Goal: Complete application form: Complete application form

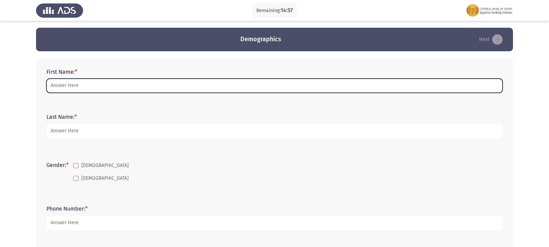
click at [71, 85] on input "First Name: *" at bounding box center [274, 86] width 456 height 14
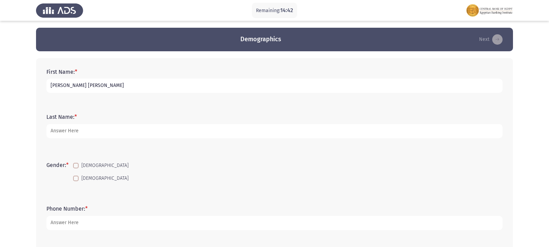
type input "[PERSON_NAME] [PERSON_NAME]"
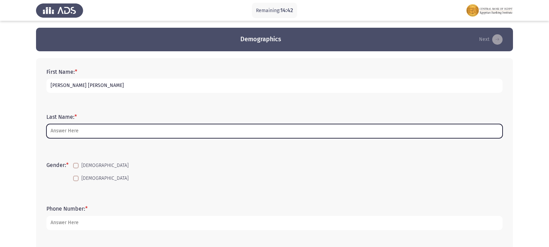
click at [70, 134] on input "Last Name: *" at bounding box center [274, 131] width 456 height 14
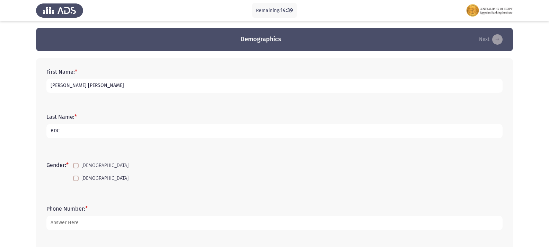
type input "BDC"
click at [77, 180] on span at bounding box center [76, 179] width 6 height 6
click at [76, 181] on input "[DEMOGRAPHIC_DATA]" at bounding box center [75, 181] width 0 height 0
checkbox input "true"
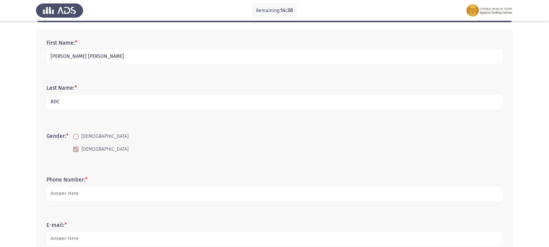
scroll to position [69, 0]
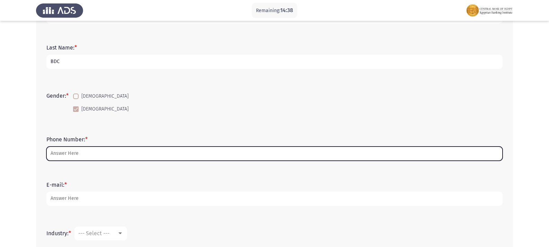
click at [92, 159] on input "Phone Number: *" at bounding box center [274, 153] width 456 height 14
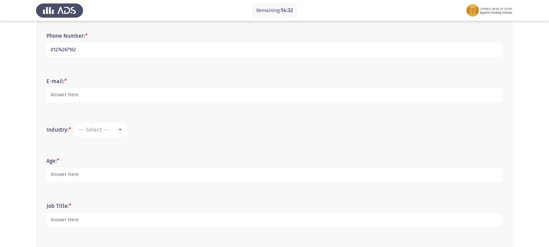
scroll to position [173, 0]
type input "01274267162"
click at [100, 133] on span "--- Select ---" at bounding box center [93, 129] width 31 height 7
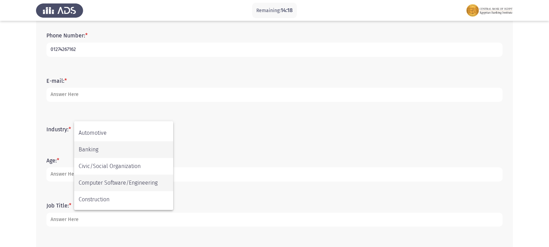
scroll to position [71, 0]
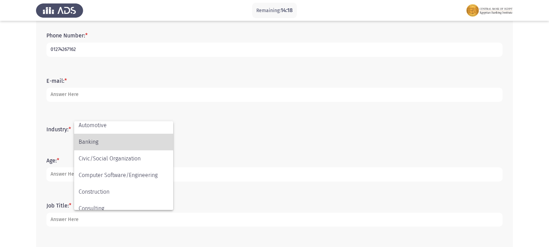
click at [117, 145] on span "Banking" at bounding box center [124, 142] width 90 height 17
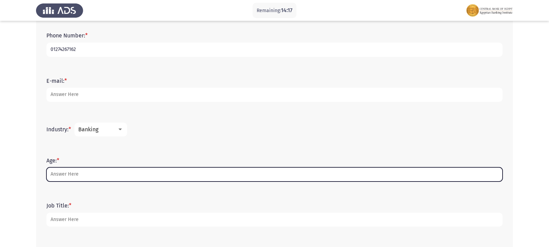
click at [82, 175] on input "Age: *" at bounding box center [274, 174] width 456 height 14
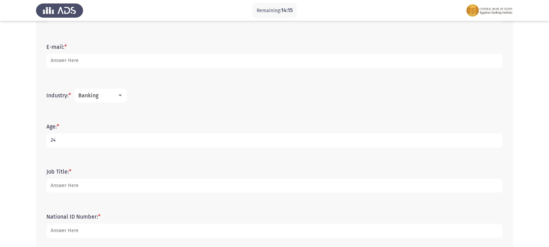
scroll to position [243, 0]
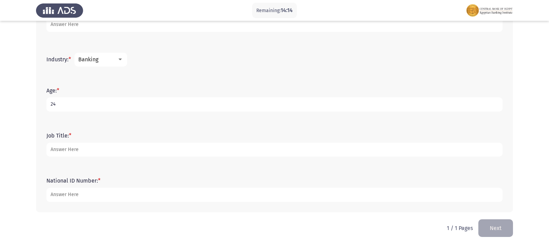
type input "24"
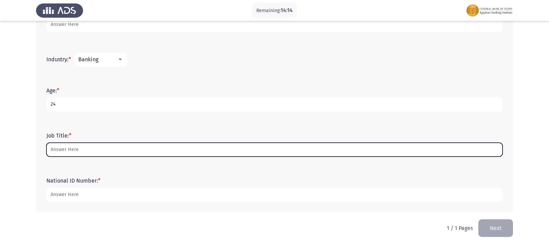
click at [135, 147] on input "Job Title: *" at bounding box center [274, 150] width 456 height 14
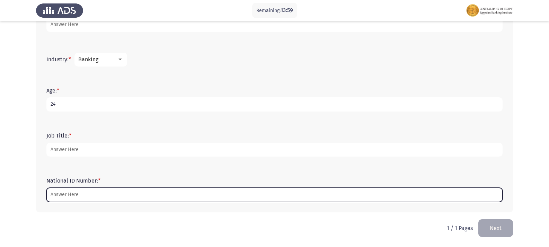
click at [61, 190] on input "National ID Number: *" at bounding box center [274, 195] width 456 height 14
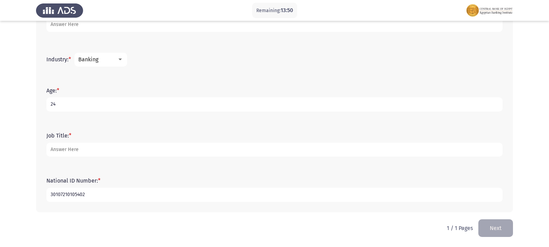
type input "30107210105402"
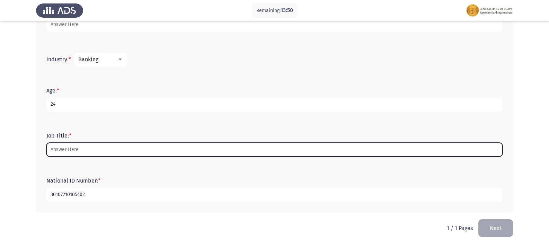
click at [81, 151] on input "Job Title: *" at bounding box center [274, 150] width 456 height 14
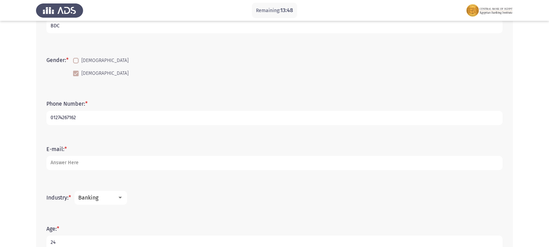
scroll to position [105, 0]
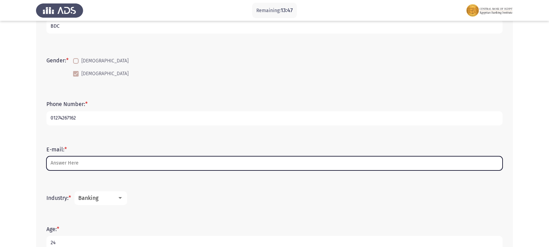
click at [92, 163] on input "E-mail: *" at bounding box center [274, 163] width 456 height 14
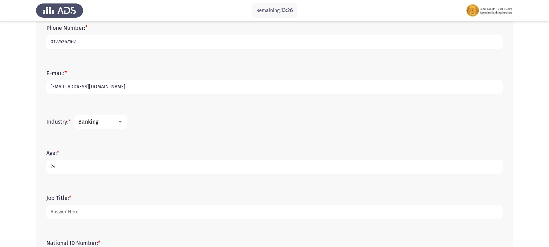
scroll to position [197, 0]
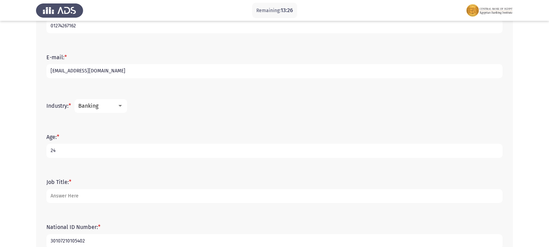
type input "[EMAIL_ADDRESS][DOMAIN_NAME]"
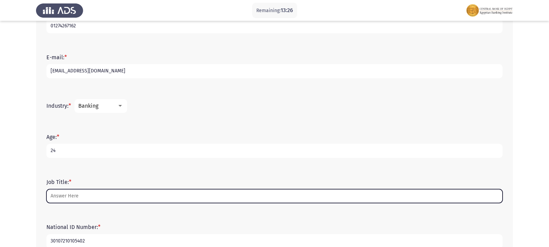
click at [96, 190] on input "Job Title: *" at bounding box center [274, 196] width 456 height 14
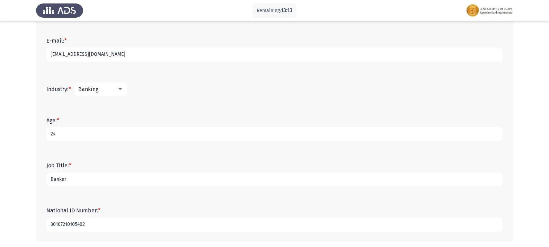
scroll to position [243, 0]
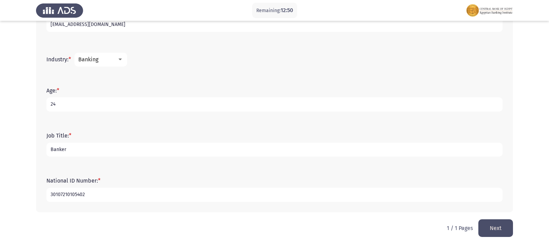
type input "Banker"
click at [508, 222] on button "Next" at bounding box center [495, 228] width 35 height 18
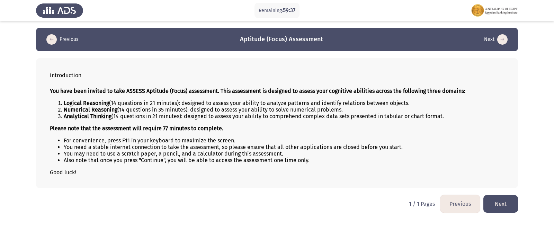
click at [468, 205] on button "Previous" at bounding box center [459, 204] width 39 height 18
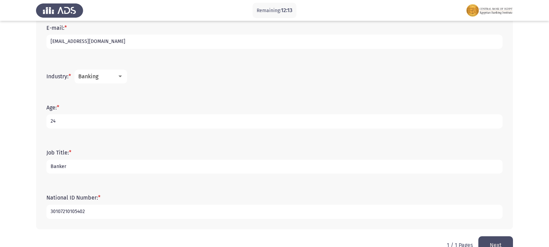
scroll to position [243, 0]
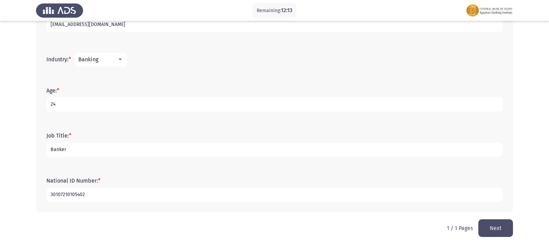
click at [489, 221] on button "Next" at bounding box center [495, 228] width 35 height 18
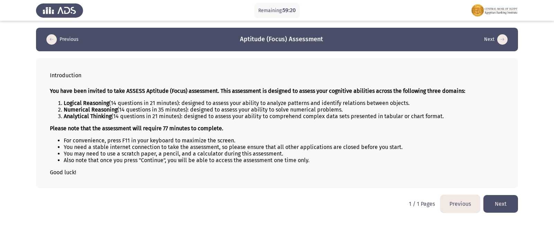
click at [502, 198] on button "Next" at bounding box center [500, 204] width 35 height 18
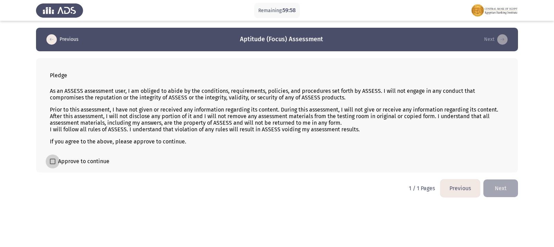
click at [54, 159] on span at bounding box center [53, 162] width 6 height 6
click at [53, 164] on input "Approve to continue" at bounding box center [52, 164] width 0 height 0
checkbox input "true"
click at [510, 195] on button "Next" at bounding box center [500, 188] width 35 height 18
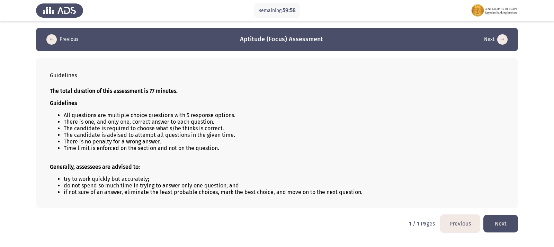
click at [502, 219] on button "Next" at bounding box center [500, 224] width 35 height 18
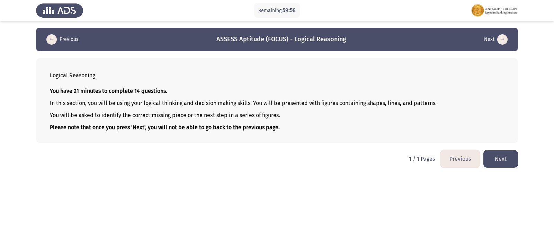
click at [488, 164] on button "Next" at bounding box center [500, 159] width 35 height 18
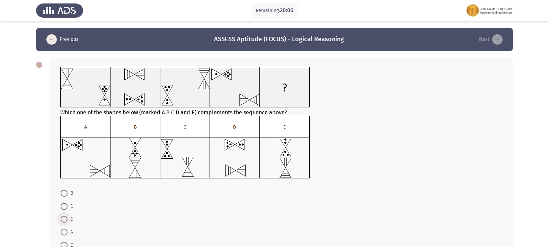
click at [66, 219] on span at bounding box center [64, 219] width 7 height 7
click at [66, 219] on input "E" at bounding box center [64, 219] width 7 height 7
radio input "true"
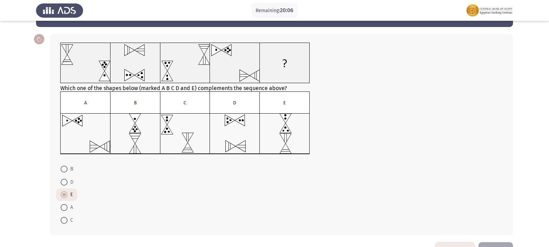
scroll to position [47, 0]
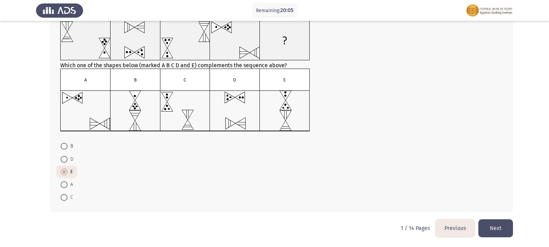
click at [504, 224] on button "Next" at bounding box center [495, 228] width 35 height 18
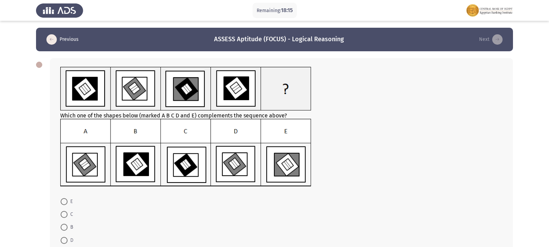
scroll to position [35, 0]
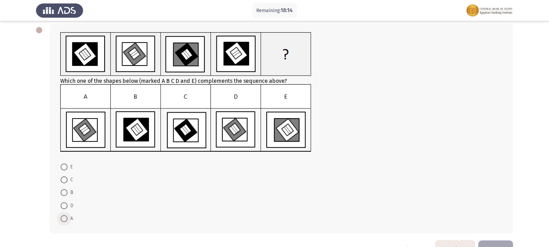
click at [65, 221] on span at bounding box center [64, 218] width 7 height 7
click at [65, 221] on input "A" at bounding box center [64, 218] width 7 height 7
radio input "true"
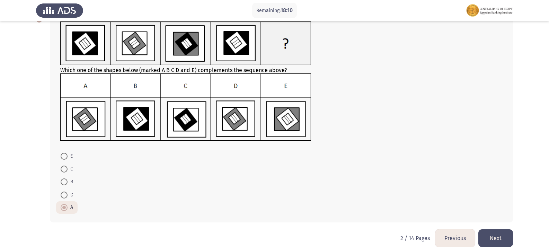
scroll to position [55, 0]
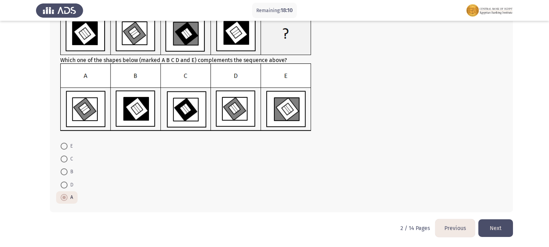
click at [501, 226] on button "Next" at bounding box center [495, 228] width 35 height 18
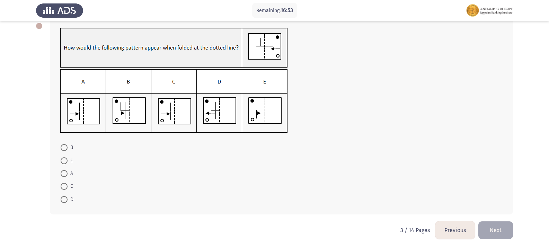
scroll to position [41, 0]
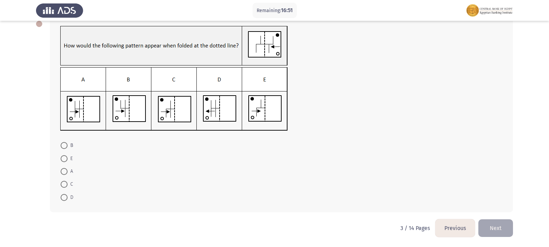
click at [63, 157] on span at bounding box center [64, 158] width 7 height 7
click at [63, 157] on input "E" at bounding box center [64, 158] width 7 height 7
radio input "true"
click at [495, 230] on button "Next" at bounding box center [495, 228] width 35 height 18
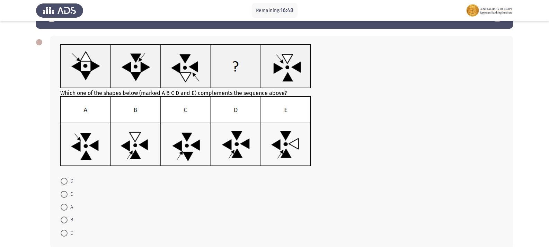
scroll to position [35, 0]
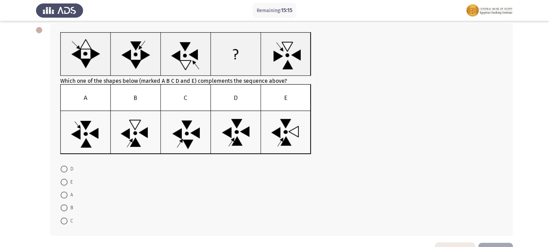
click at [64, 221] on span at bounding box center [64, 221] width 0 height 0
click at [64, 221] on input "C" at bounding box center [64, 220] width 7 height 7
radio input "true"
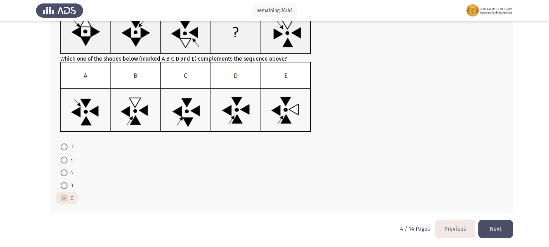
scroll to position [57, 0]
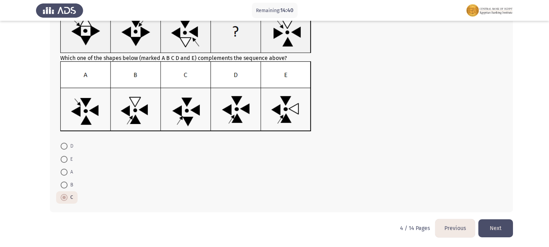
click at [516, 223] on html "Remaining: 14:40 Previous ASSESS Aptitude (FOCUS) - Logical Reasoning Next Whic…" at bounding box center [274, 95] width 549 height 304
click at [497, 227] on button "Next" at bounding box center [495, 228] width 35 height 18
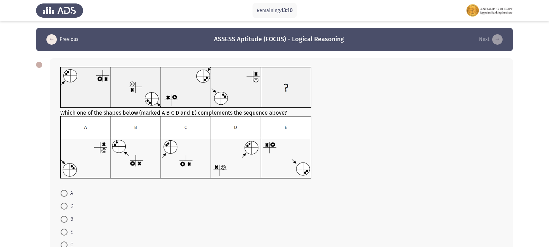
scroll to position [35, 0]
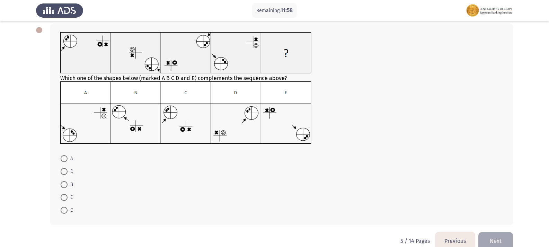
click at [64, 186] on span at bounding box center [64, 184] width 7 height 7
click at [64, 186] on input "B" at bounding box center [64, 184] width 7 height 7
radio input "true"
click at [500, 238] on button "Next" at bounding box center [495, 241] width 35 height 18
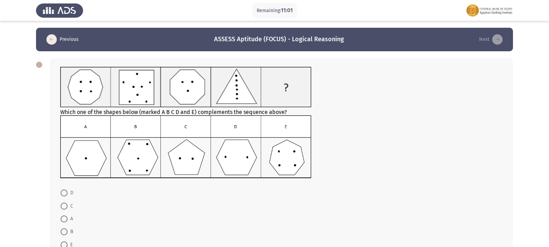
click at [66, 193] on span at bounding box center [64, 192] width 7 height 7
click at [66, 193] on input "D" at bounding box center [64, 192] width 7 height 7
radio input "true"
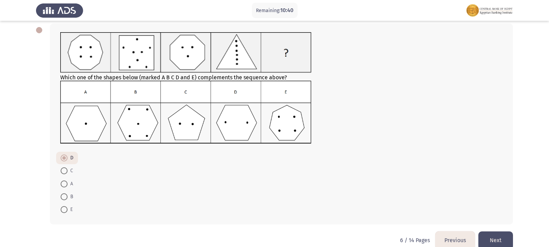
click at [493, 233] on button "Next" at bounding box center [495, 240] width 35 height 18
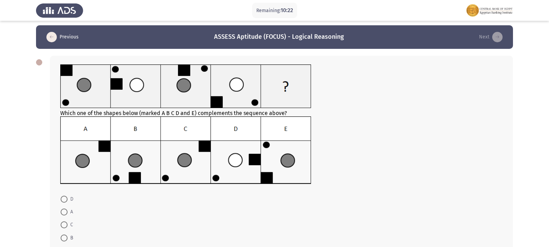
scroll to position [0, 0]
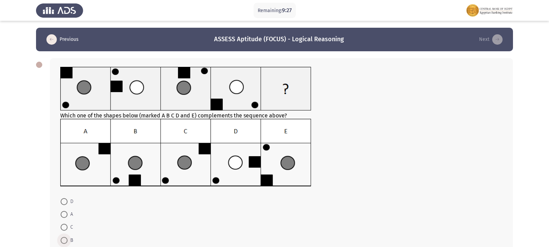
click at [61, 240] on span at bounding box center [64, 240] width 7 height 7
click at [61, 240] on input "B" at bounding box center [64, 240] width 7 height 7
radio input "true"
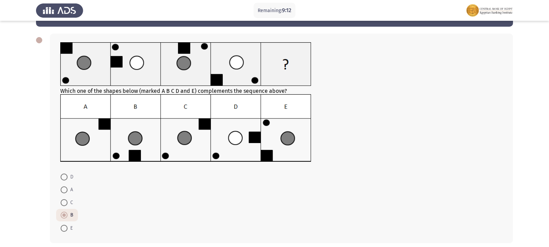
scroll to position [55, 0]
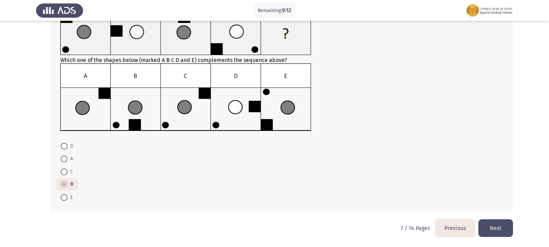
click at [492, 231] on button "Next" at bounding box center [495, 228] width 35 height 18
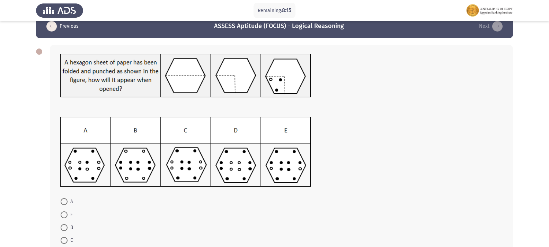
scroll to position [35, 0]
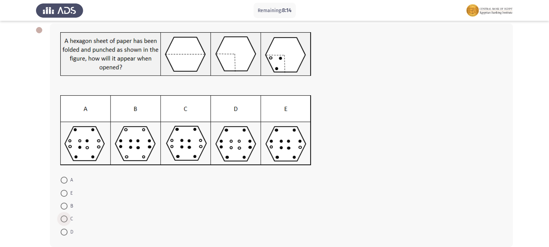
click at [66, 219] on span at bounding box center [64, 218] width 7 height 7
click at [66, 219] on input "C" at bounding box center [64, 218] width 7 height 7
radio input "true"
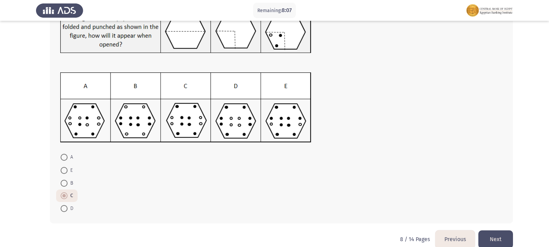
scroll to position [69, 0]
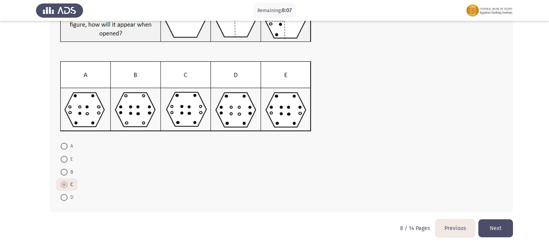
click at [502, 227] on button "Next" at bounding box center [495, 228] width 35 height 18
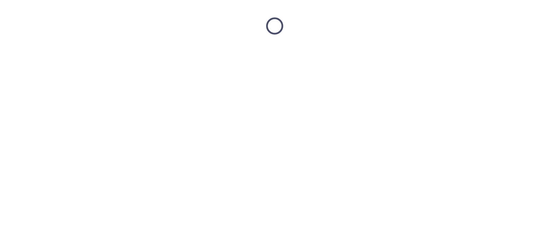
scroll to position [0, 0]
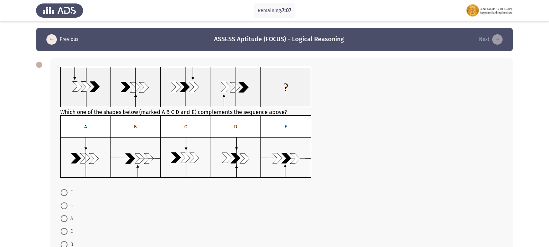
click at [62, 207] on span at bounding box center [64, 205] width 7 height 7
click at [62, 207] on input "C" at bounding box center [64, 205] width 7 height 7
radio input "true"
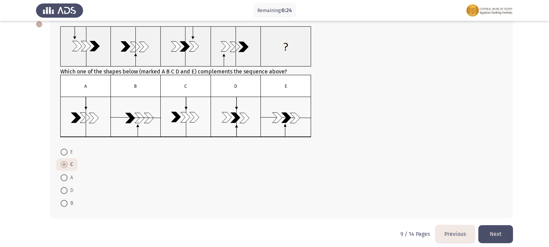
scroll to position [46, 0]
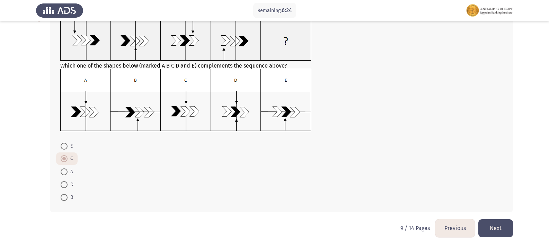
click at [495, 228] on button "Next" at bounding box center [495, 228] width 35 height 18
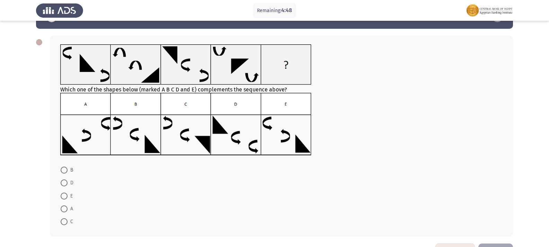
scroll to position [35, 0]
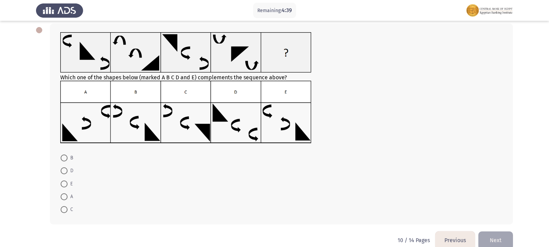
click at [61, 186] on span at bounding box center [64, 183] width 7 height 7
click at [61, 186] on input "E" at bounding box center [64, 183] width 7 height 7
radio input "true"
click at [495, 234] on button "Next" at bounding box center [495, 240] width 35 height 18
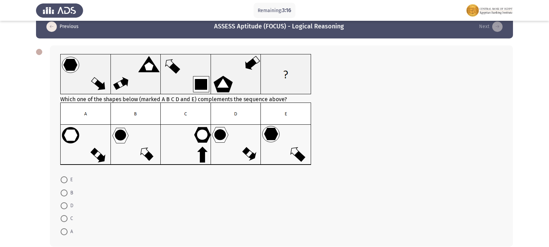
scroll to position [12, 0]
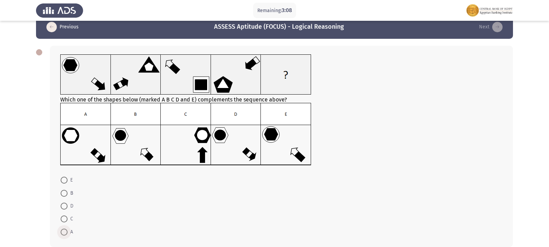
click at [64, 231] on span at bounding box center [64, 231] width 7 height 7
click at [64, 231] on input "A" at bounding box center [64, 231] width 7 height 7
radio input "true"
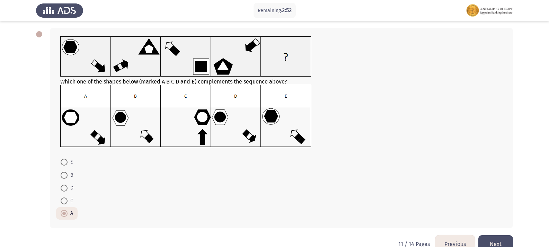
scroll to position [46, 0]
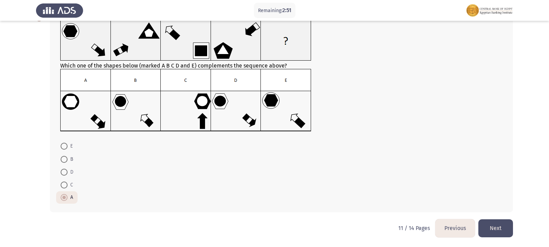
click at [494, 224] on button "Next" at bounding box center [495, 228] width 35 height 18
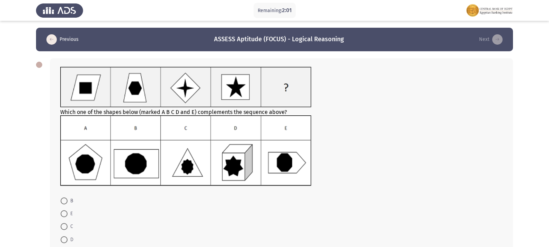
click at [60, 214] on mat-radio-button "E" at bounding box center [66, 213] width 21 height 13
click at [66, 214] on span at bounding box center [64, 213] width 7 height 7
click at [66, 214] on input "E" at bounding box center [64, 213] width 7 height 7
radio input "true"
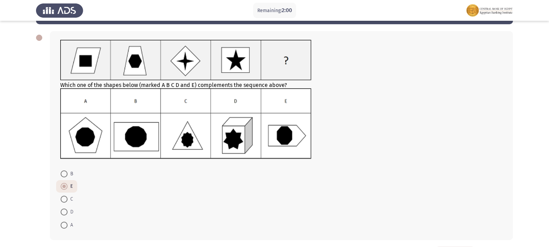
scroll to position [55, 0]
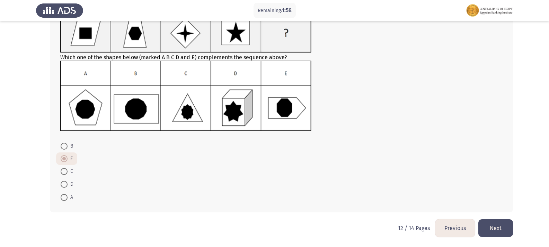
drag, startPoint x: 490, startPoint y: 218, endPoint x: 492, endPoint y: 222, distance: 4.8
click at [490, 218] on div "Which one of the shapes below (marked A B C D and E) complements the sequence a…" at bounding box center [274, 108] width 477 height 223
click at [493, 224] on button "Next" at bounding box center [495, 228] width 35 height 18
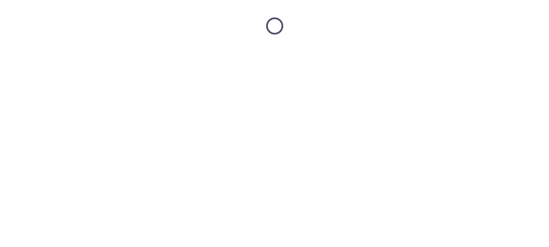
scroll to position [0, 0]
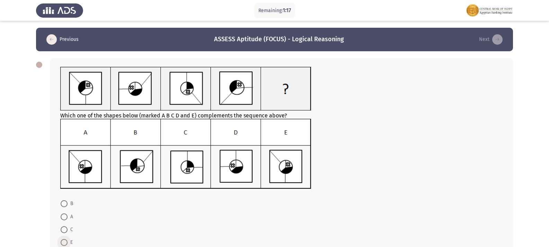
click at [68, 243] on span "E" at bounding box center [70, 242] width 5 height 8
click at [68, 243] on input "E" at bounding box center [64, 242] width 7 height 7
radio input "true"
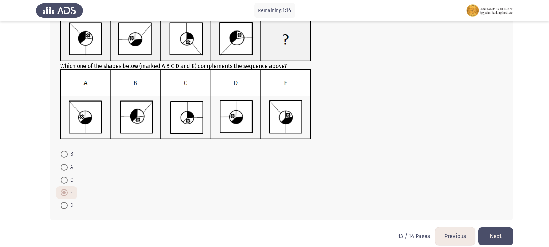
scroll to position [57, 0]
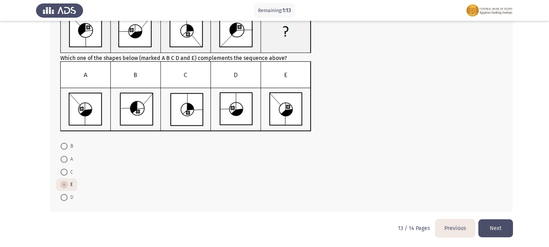
click at [486, 224] on button "Next" at bounding box center [495, 228] width 35 height 18
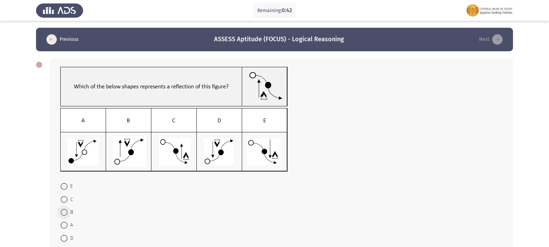
click at [63, 214] on span at bounding box center [64, 212] width 7 height 7
click at [63, 214] on input "B" at bounding box center [64, 212] width 7 height 7
radio input "true"
click at [62, 237] on span at bounding box center [64, 237] width 7 height 7
click at [62, 237] on input "D" at bounding box center [64, 237] width 7 height 7
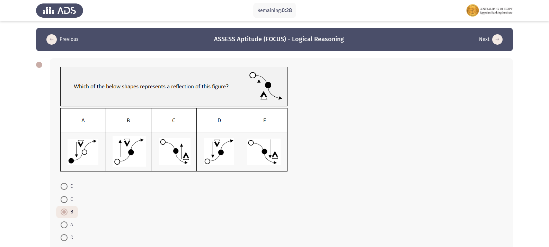
radio input "true"
click at [66, 224] on span at bounding box center [64, 225] width 7 height 7
click at [66, 224] on input "A" at bounding box center [64, 225] width 7 height 7
radio input "true"
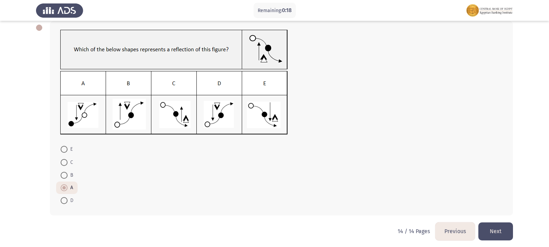
scroll to position [40, 0]
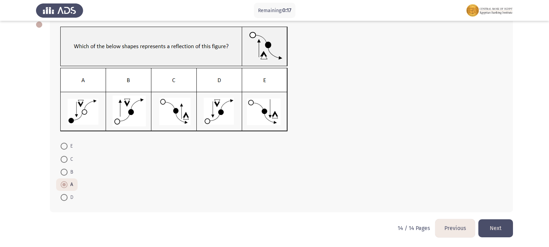
click at [492, 225] on button "Next" at bounding box center [495, 228] width 35 height 18
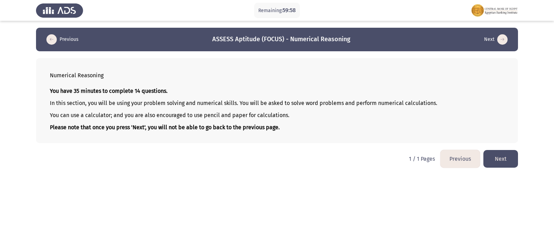
click at [509, 156] on button "Next" at bounding box center [500, 159] width 35 height 18
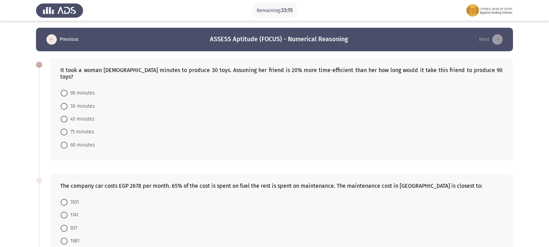
click at [65, 103] on span at bounding box center [64, 106] width 7 height 7
click at [65, 103] on input "30 minutes" at bounding box center [64, 106] width 7 height 7
radio input "true"
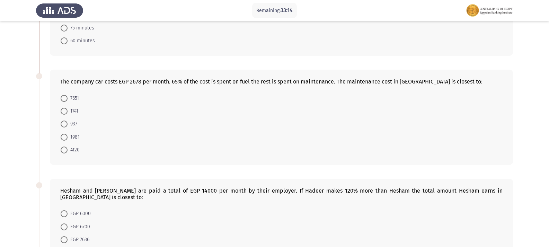
scroll to position [104, 0]
click at [66, 107] on span at bounding box center [64, 110] width 7 height 7
click at [66, 107] on input "1741" at bounding box center [64, 110] width 7 height 7
radio input "true"
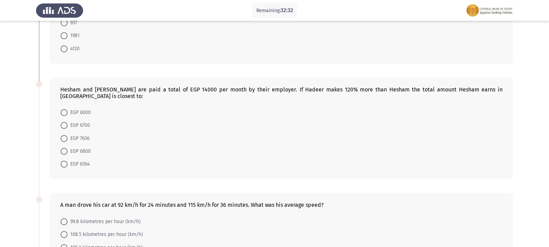
scroll to position [208, 0]
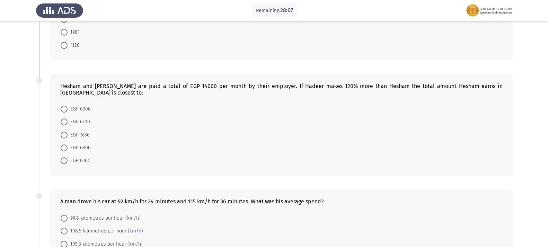
click at [65, 144] on span at bounding box center [64, 147] width 7 height 7
click at [65, 144] on input "EGP 6800" at bounding box center [64, 147] width 7 height 7
radio input "true"
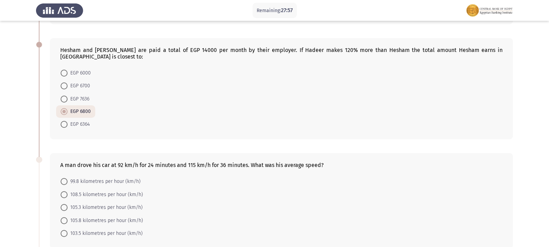
scroll to position [278, 0]
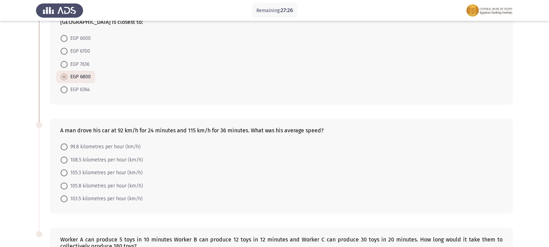
click at [63, 195] on span at bounding box center [64, 198] width 7 height 7
click at [63, 195] on input "103.5 kilometres per hour (km/h)" at bounding box center [64, 198] width 7 height 7
radio input "true"
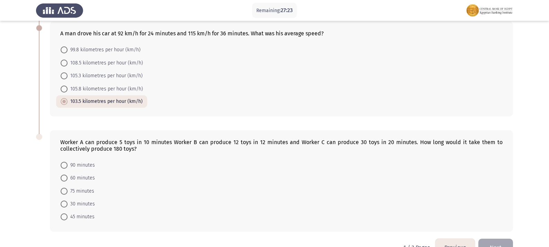
scroll to position [381, 0]
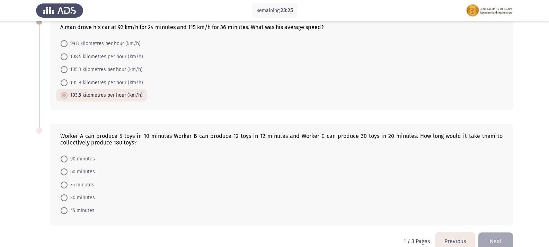
click at [64, 155] on span at bounding box center [64, 158] width 7 height 7
click at [64, 155] on input "90 minutes" at bounding box center [64, 158] width 7 height 7
radio input "true"
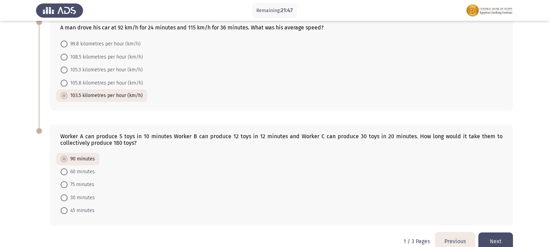
click at [495, 232] on button "Next" at bounding box center [495, 241] width 35 height 18
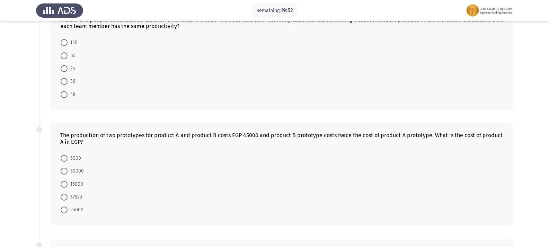
scroll to position [0, 0]
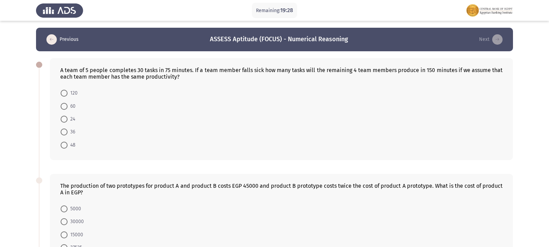
click at [67, 146] on span at bounding box center [64, 145] width 7 height 7
click at [67, 146] on input "48" at bounding box center [64, 145] width 7 height 7
radio input "true"
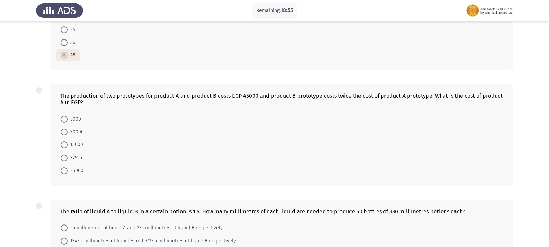
scroll to position [77, 0]
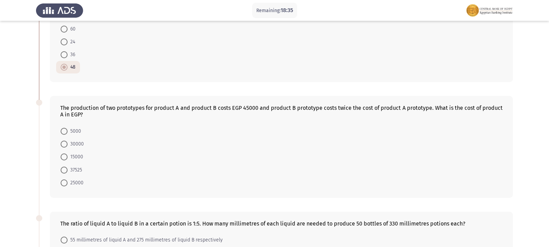
click at [513, 15] on div "Remaining: 18:35" at bounding box center [274, 10] width 549 height 21
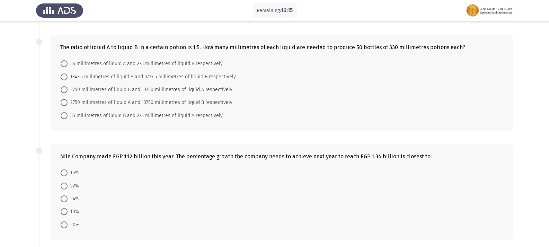
scroll to position [251, 0]
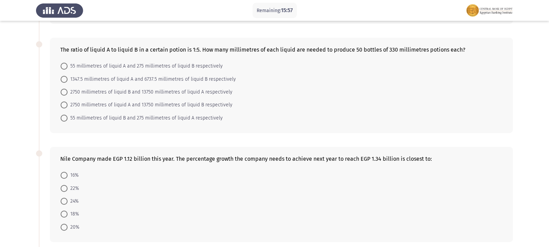
click at [68, 104] on span "2750 millimetres of liquid A and 13750 millimetres of liquid B respectively" at bounding box center [150, 105] width 165 height 8
click at [68, 104] on input "2750 millimetres of liquid A and 13750 millimetres of liquid B respectively" at bounding box center [64, 104] width 7 height 7
radio input "true"
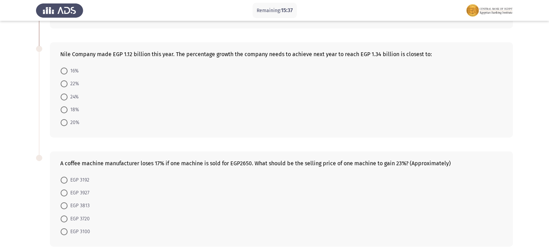
scroll to position [320, 0]
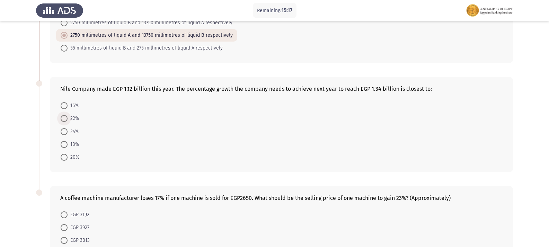
click at [65, 120] on span at bounding box center [64, 118] width 7 height 7
click at [65, 120] on input "22%" at bounding box center [64, 118] width 7 height 7
radio input "true"
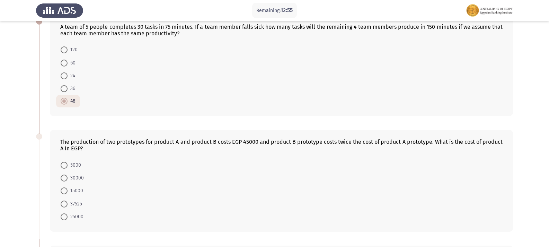
scroll to position [43, 0]
click at [67, 216] on span at bounding box center [64, 217] width 7 height 7
click at [67, 216] on input "25000" at bounding box center [64, 217] width 7 height 7
radio input "true"
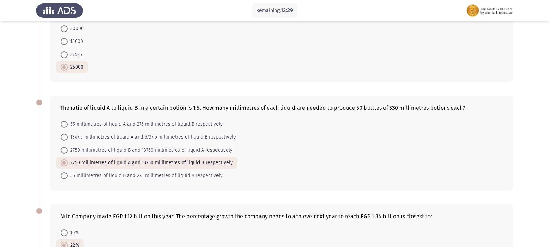
scroll to position [85, 0]
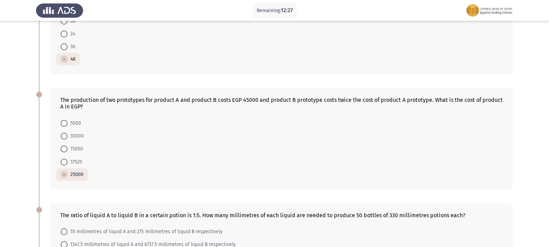
drag, startPoint x: 442, startPoint y: 195, endPoint x: 437, endPoint y: 176, distance: 19.4
click at [442, 190] on div "The production of two prototypes for product A and product B costs EGP 45000 an…" at bounding box center [274, 138] width 477 height 115
click at [64, 146] on span at bounding box center [64, 148] width 7 height 7
click at [64, 146] on input "15000" at bounding box center [64, 148] width 7 height 7
radio input "true"
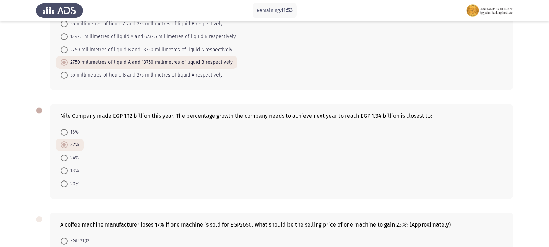
scroll to position [388, 0]
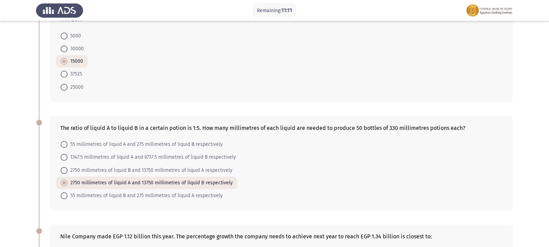
click at [536, 97] on app-assessment-container "Remaining: 11:11 Previous ASSESS Aptitude (FOCUS) - Numerical Reasoning Next A …" at bounding box center [274, 145] width 549 height 580
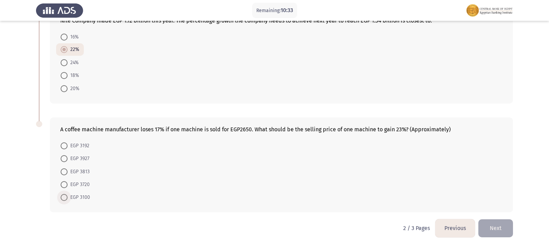
click at [62, 198] on span at bounding box center [64, 197] width 7 height 7
click at [62, 198] on input "EGP 3100" at bounding box center [64, 197] width 7 height 7
radio input "true"
click at [504, 227] on button "Next" at bounding box center [495, 228] width 35 height 18
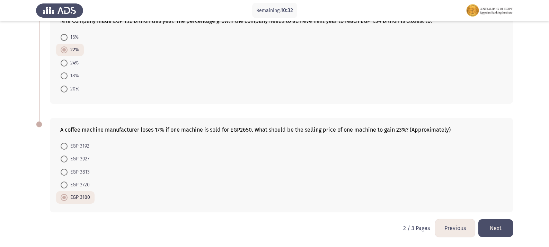
scroll to position [0, 0]
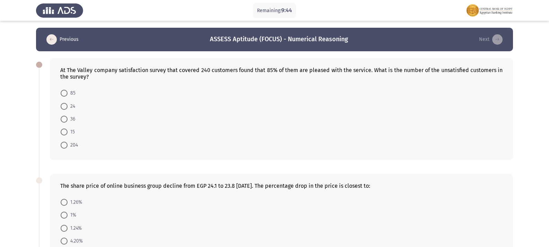
click at [63, 119] on span at bounding box center [64, 119] width 7 height 7
click at [63, 119] on input "36" at bounding box center [64, 119] width 7 height 7
radio input "true"
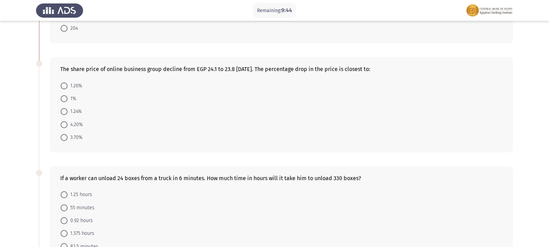
scroll to position [138, 0]
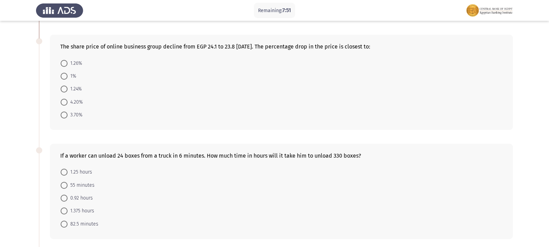
click at [63, 77] on span at bounding box center [64, 76] width 7 height 7
click at [63, 77] on input "1%" at bounding box center [64, 76] width 7 height 7
radio input "true"
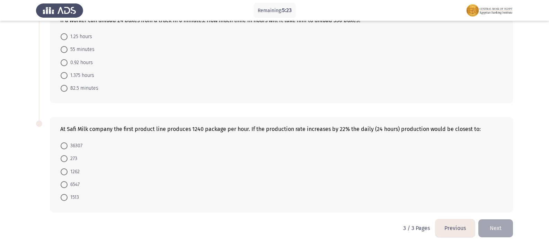
scroll to position [239, 0]
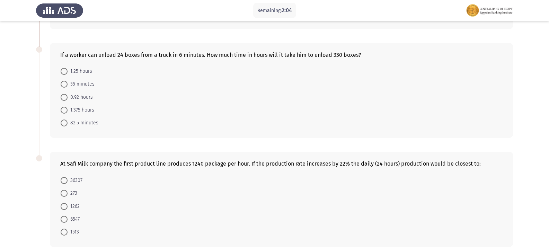
click at [61, 71] on span at bounding box center [64, 71] width 7 height 7
click at [61, 71] on input "1.25 hours" at bounding box center [64, 71] width 7 height 7
radio input "true"
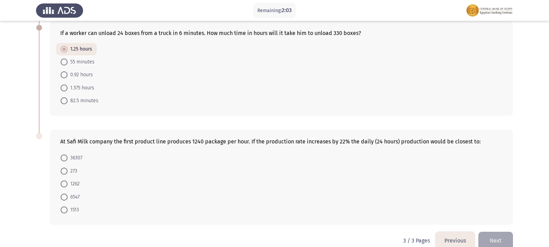
scroll to position [273, 0]
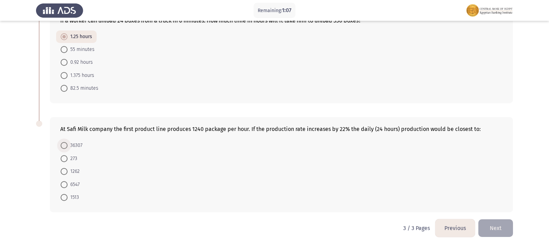
click at [65, 146] on span at bounding box center [64, 145] width 7 height 7
click at [65, 146] on input "36307" at bounding box center [64, 145] width 7 height 7
radio input "true"
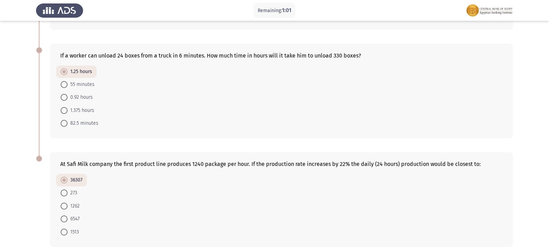
scroll to position [273, 0]
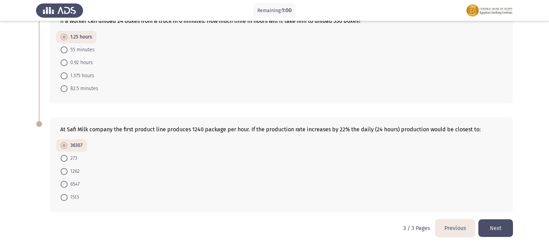
click at [496, 222] on button "Next" at bounding box center [495, 228] width 35 height 18
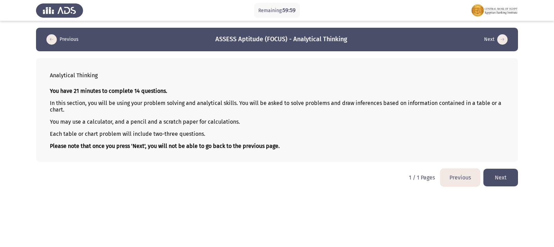
click at [493, 177] on button "Next" at bounding box center [500, 178] width 35 height 18
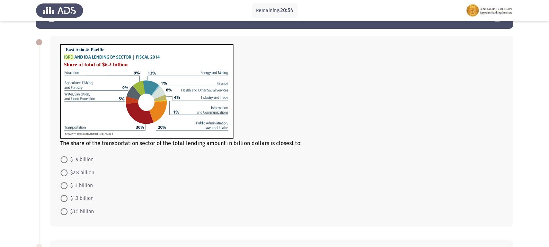
scroll to position [35, 0]
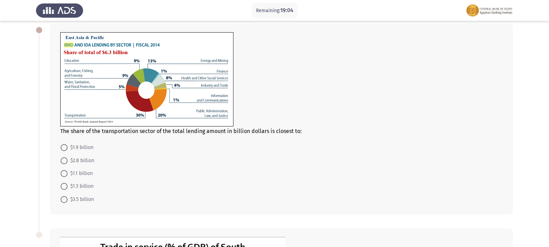
click at [65, 148] on span at bounding box center [64, 147] width 7 height 7
click at [65, 148] on input "$1.9 billion" at bounding box center [64, 147] width 7 height 7
radio input "true"
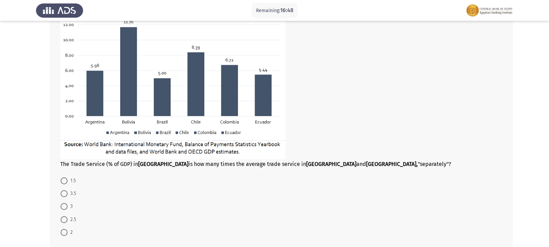
scroll to position [295, 0]
click at [63, 231] on span at bounding box center [64, 231] width 7 height 7
click at [63, 231] on input "2" at bounding box center [64, 231] width 7 height 7
radio input "true"
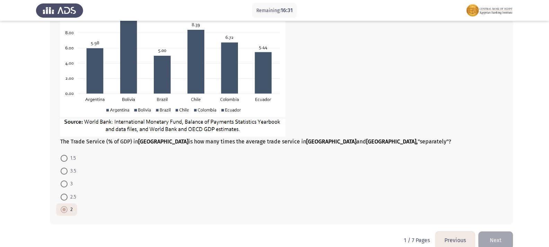
scroll to position [329, 0]
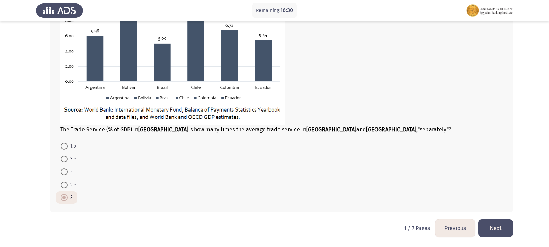
click at [497, 233] on button "Next" at bounding box center [495, 228] width 35 height 18
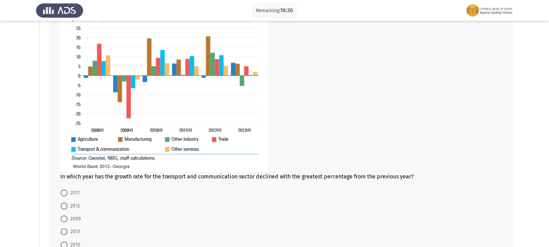
scroll to position [80, 0]
click at [65, 219] on span at bounding box center [64, 218] width 7 height 7
click at [65, 219] on input "2009" at bounding box center [64, 218] width 7 height 7
radio input "true"
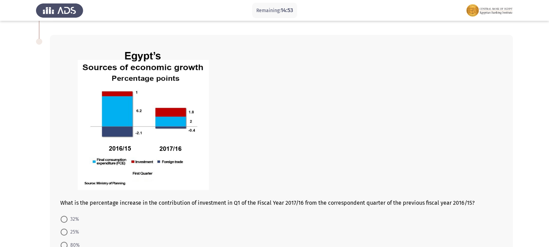
scroll to position [357, 0]
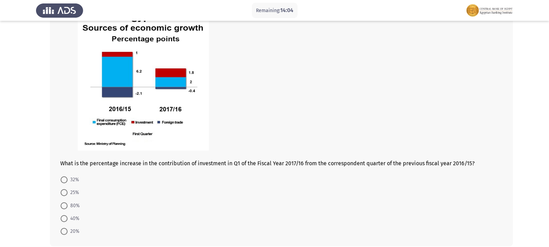
click at [67, 206] on span at bounding box center [64, 205] width 7 height 7
click at [67, 206] on input "80%" at bounding box center [64, 205] width 7 height 7
radio input "true"
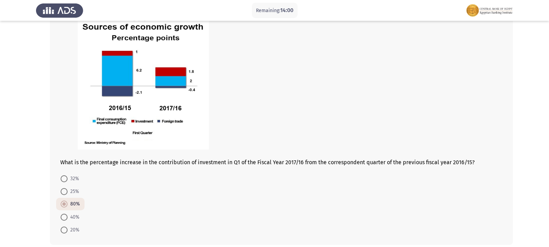
scroll to position [390, 0]
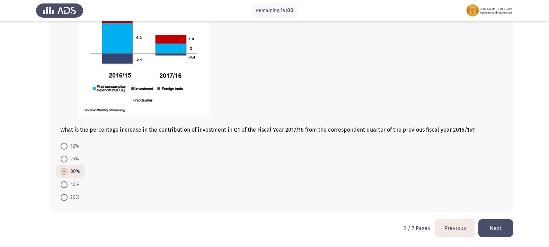
click at [493, 232] on button "Next" at bounding box center [495, 228] width 35 height 18
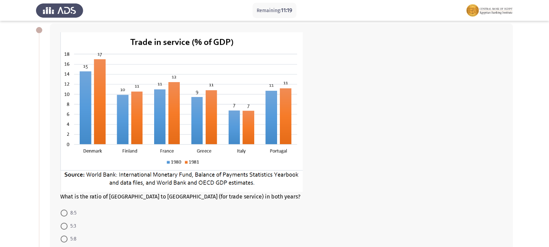
scroll to position [69, 0]
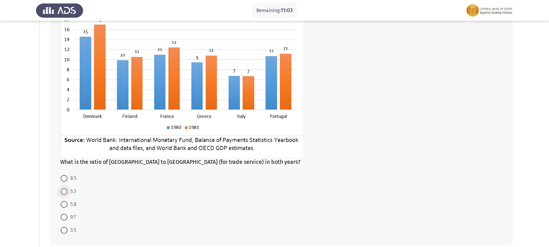
click at [64, 191] on span at bounding box center [64, 191] width 0 height 0
click at [64, 191] on input "5:3" at bounding box center [64, 191] width 7 height 7
radio input "true"
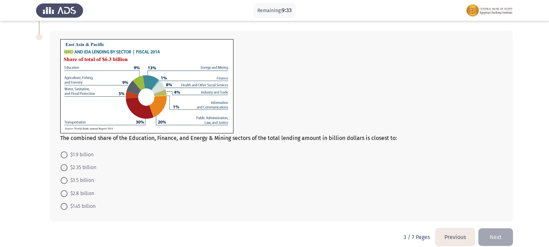
scroll to position [306, 0]
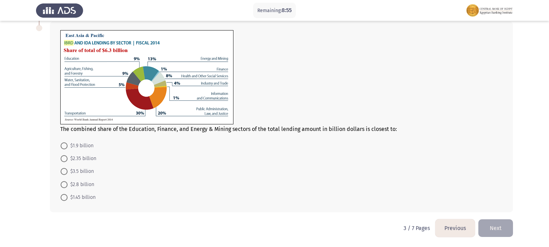
click at [66, 182] on span at bounding box center [64, 184] width 7 height 7
click at [66, 182] on input "$2.8 billion" at bounding box center [64, 184] width 7 height 7
radio input "true"
click at [489, 234] on button "Next" at bounding box center [495, 228] width 35 height 18
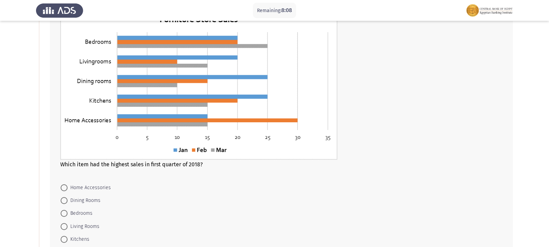
scroll to position [69, 0]
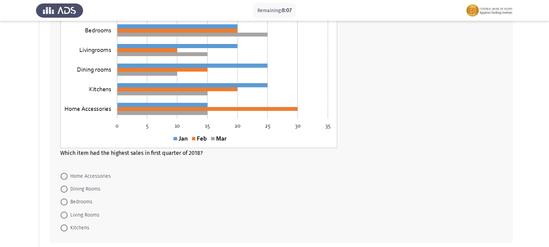
click at [63, 202] on span at bounding box center [64, 201] width 7 height 7
click at [63, 202] on input "Bedrooms" at bounding box center [64, 201] width 7 height 7
radio input "true"
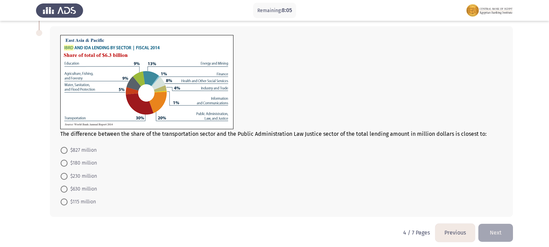
scroll to position [304, 0]
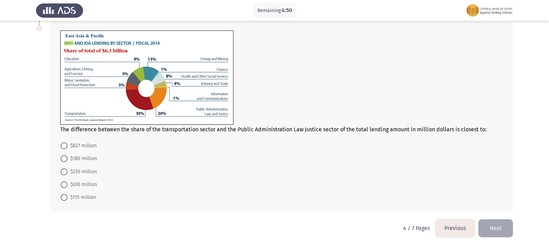
click at [64, 184] on span at bounding box center [64, 184] width 7 height 7
click at [64, 184] on input "$630 million" at bounding box center [64, 184] width 7 height 7
radio input "true"
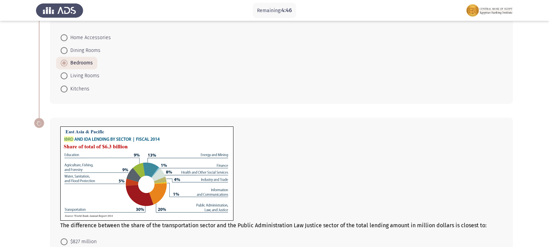
scroll to position [303, 0]
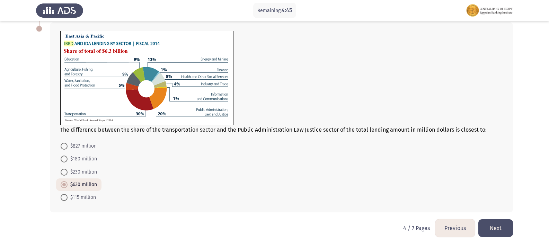
click at [493, 230] on button "Next" at bounding box center [495, 228] width 35 height 18
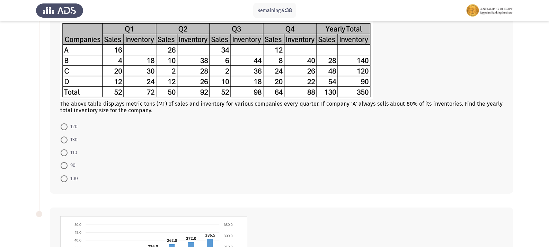
scroll to position [35, 0]
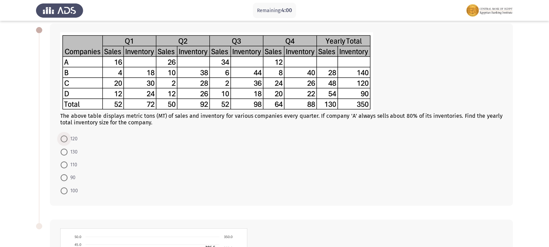
click at [64, 137] on span at bounding box center [64, 138] width 7 height 7
click at [64, 137] on input "120" at bounding box center [64, 138] width 7 height 7
radio input "true"
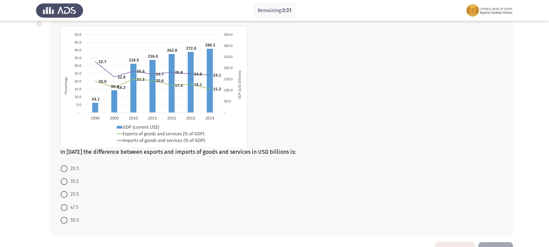
scroll to position [224, 0]
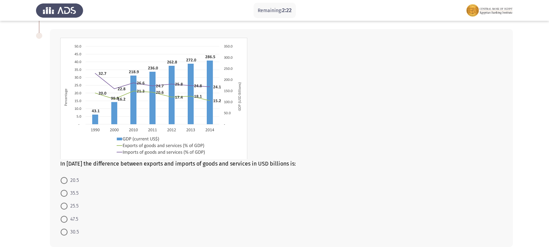
drag, startPoint x: 63, startPoint y: 194, endPoint x: 161, endPoint y: 183, distance: 98.6
click at [63, 194] on span at bounding box center [64, 193] width 7 height 7
click at [63, 194] on input "35.5" at bounding box center [64, 193] width 7 height 7
radio input "true"
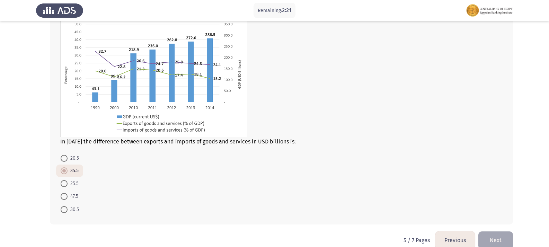
scroll to position [259, 0]
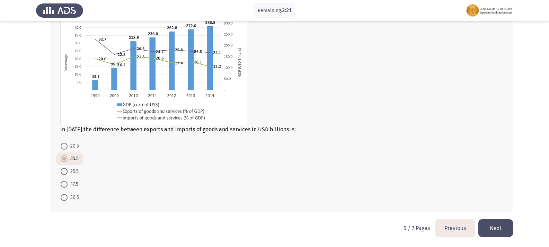
click at [500, 227] on button "Next" at bounding box center [495, 228] width 35 height 18
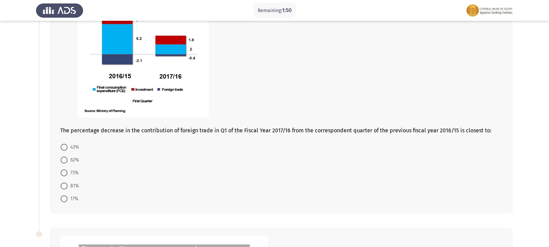
scroll to position [104, 0]
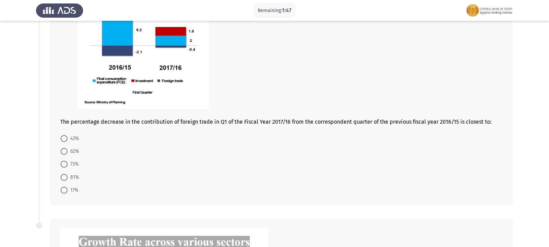
click at [65, 190] on span at bounding box center [64, 190] width 7 height 7
click at [65, 190] on input "17%" at bounding box center [64, 190] width 7 height 7
radio input "true"
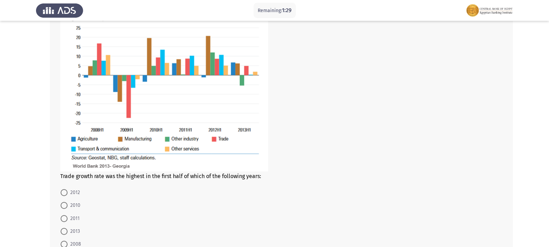
scroll to position [356, 0]
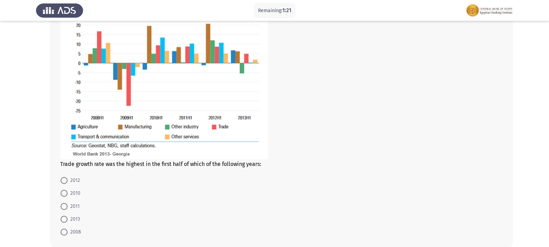
click at [65, 180] on span at bounding box center [64, 180] width 7 height 7
click at [65, 180] on input "2012" at bounding box center [64, 180] width 7 height 7
radio input "true"
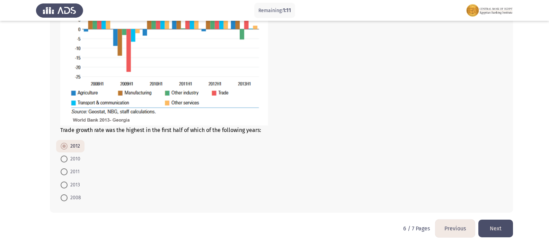
scroll to position [390, 0]
click at [506, 227] on button "Next" at bounding box center [495, 228] width 35 height 18
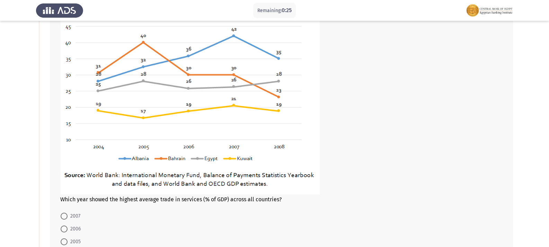
scroll to position [104, 0]
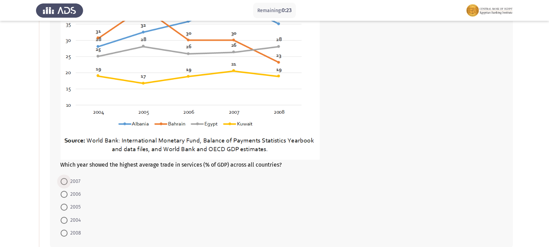
click at [65, 179] on span at bounding box center [64, 181] width 7 height 7
click at [65, 179] on input "2007" at bounding box center [64, 181] width 7 height 7
radio input "true"
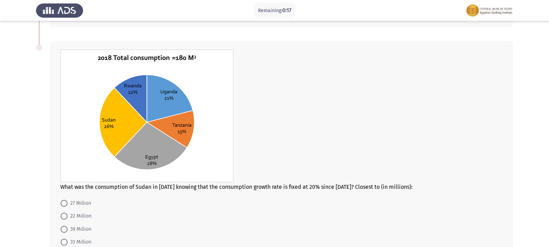
scroll to position [346, 0]
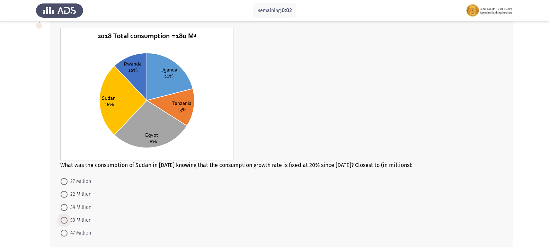
click at [64, 219] on span at bounding box center [64, 220] width 7 height 7
click at [64, 219] on input "33 Million" at bounding box center [64, 220] width 7 height 7
radio input "true"
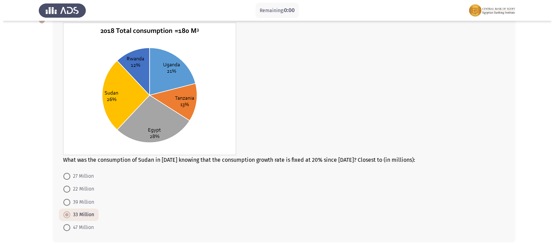
scroll to position [0, 0]
